Goal: Task Accomplishment & Management: Manage account settings

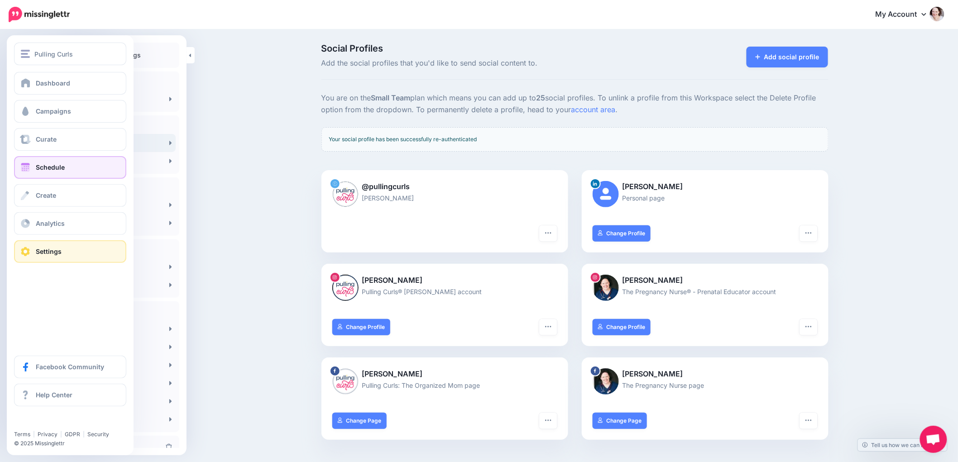
drag, startPoint x: 32, startPoint y: 161, endPoint x: 68, endPoint y: 157, distance: 35.9
click at [33, 160] on link "Schedule" at bounding box center [70, 167] width 112 height 23
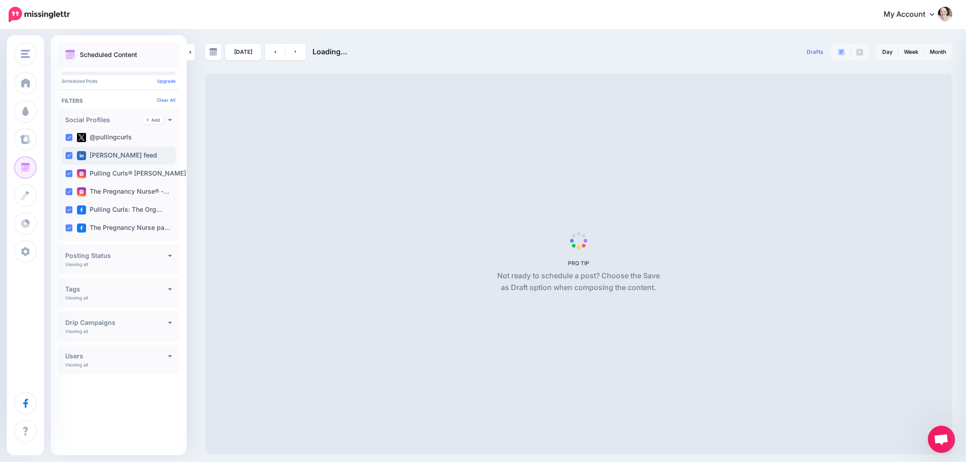
drag, startPoint x: 67, startPoint y: 137, endPoint x: 67, endPoint y: 148, distance: 11.3
click at [67, 137] on ins at bounding box center [68, 137] width 7 height 7
click at [68, 153] on ins at bounding box center [68, 155] width 7 height 7
click at [69, 175] on ins at bounding box center [68, 173] width 7 height 7
click at [67, 191] on ins at bounding box center [68, 191] width 7 height 7
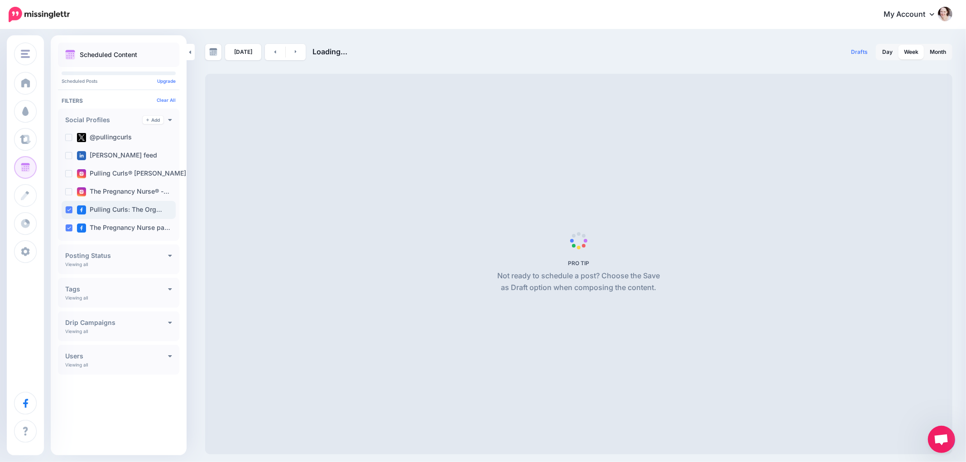
click at [68, 214] on div "Pulling Curls: The Org…" at bounding box center [119, 210] width 114 height 18
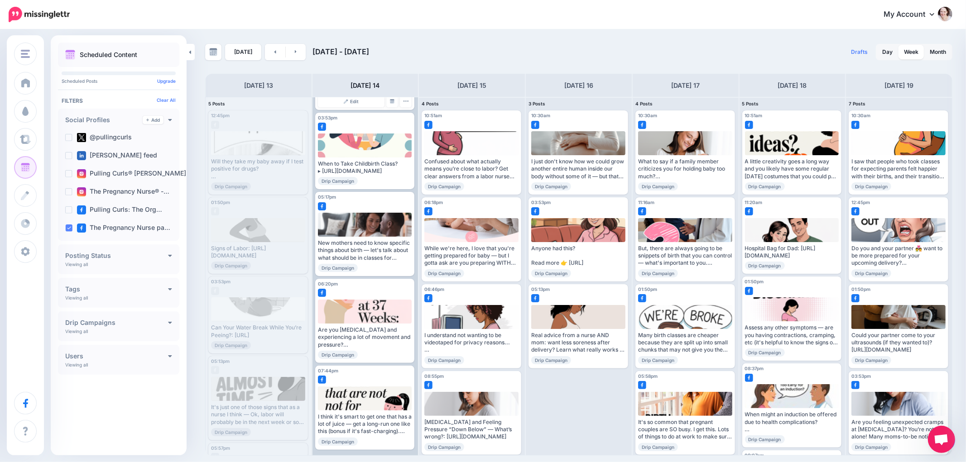
scroll to position [265, 0]
